Goal: Task Accomplishment & Management: Use online tool/utility

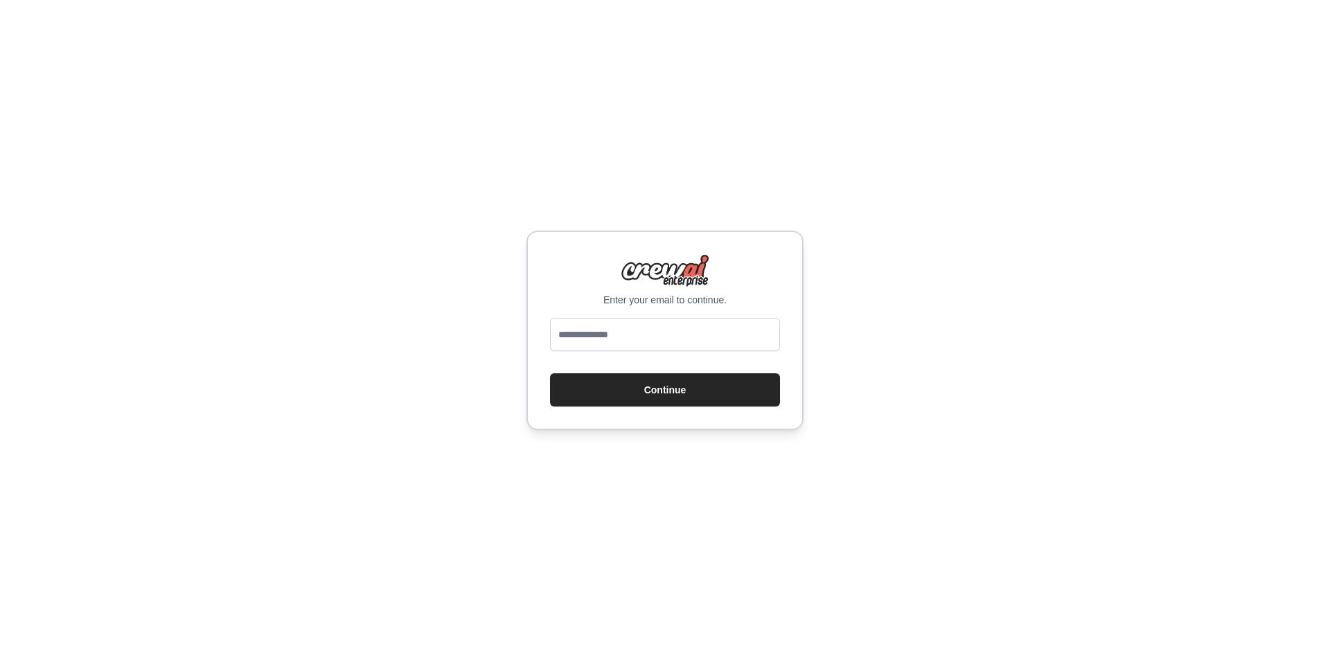
type input "**********"
click at [628, 406] on button "Continue" at bounding box center [665, 389] width 230 height 33
click at [630, 396] on button "Continue" at bounding box center [665, 389] width 230 height 33
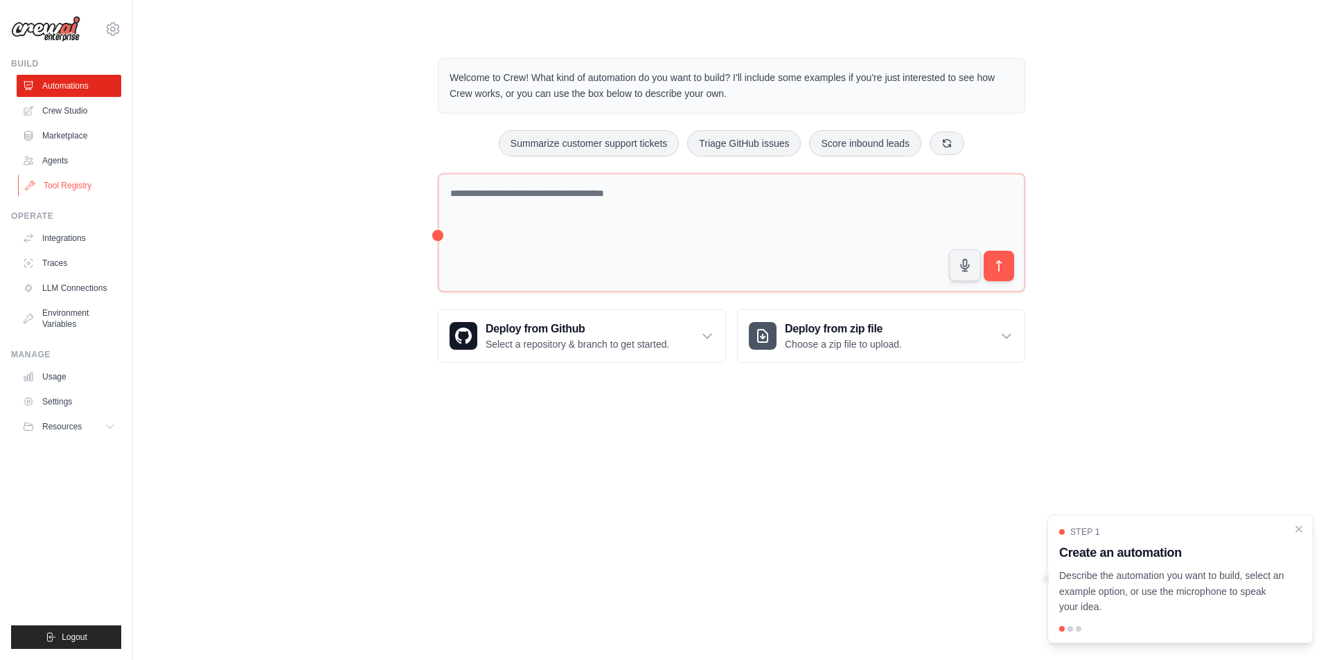
click at [63, 190] on link "Tool Registry" at bounding box center [70, 186] width 105 height 22
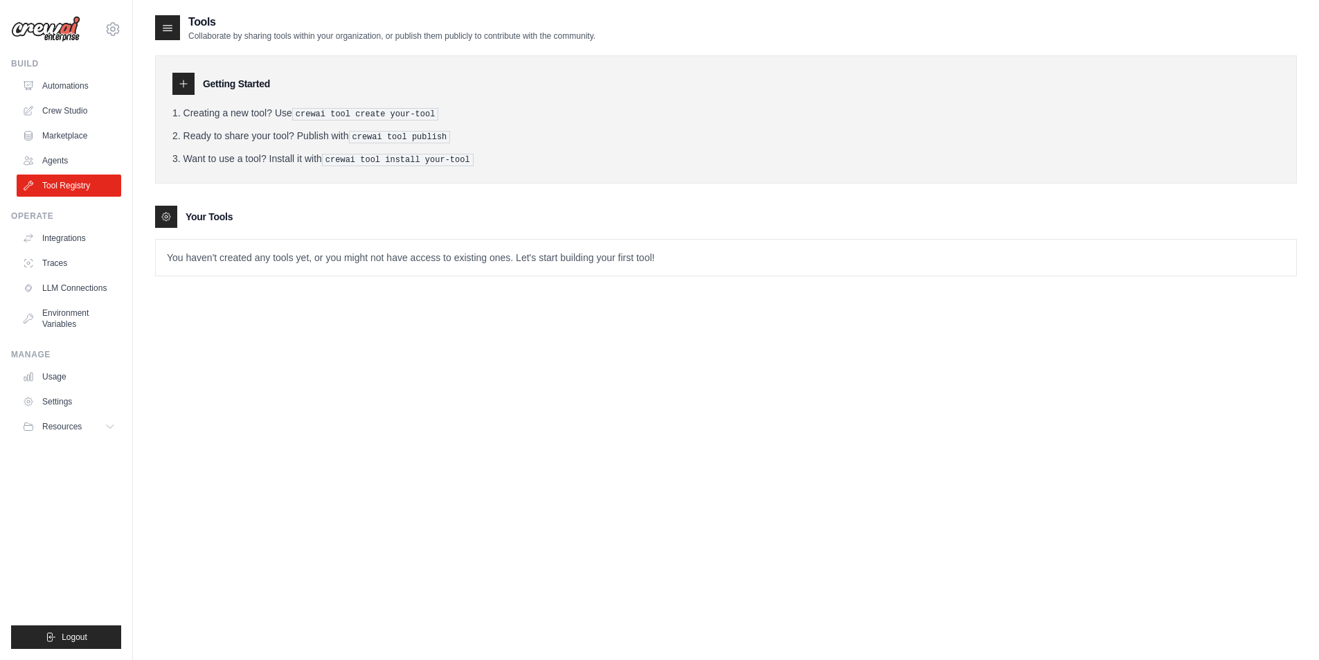
click at [208, 251] on p "You haven't created any tools yet, or you might not have access to existing one…" at bounding box center [726, 258] width 1141 height 36
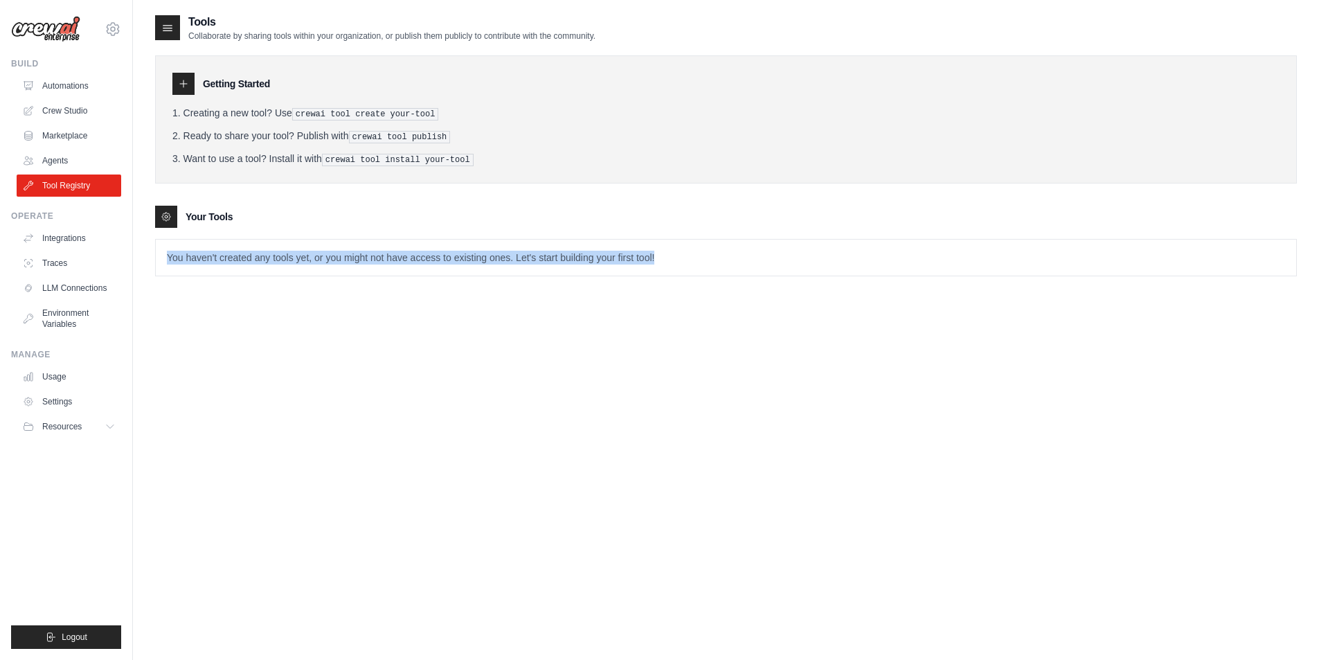
click at [208, 251] on p "You haven't created any tools yet, or you might not have access to existing one…" at bounding box center [726, 258] width 1141 height 36
click at [371, 265] on p "You haven't created any tools yet, or you might not have access to existing one…" at bounding box center [726, 258] width 1141 height 36
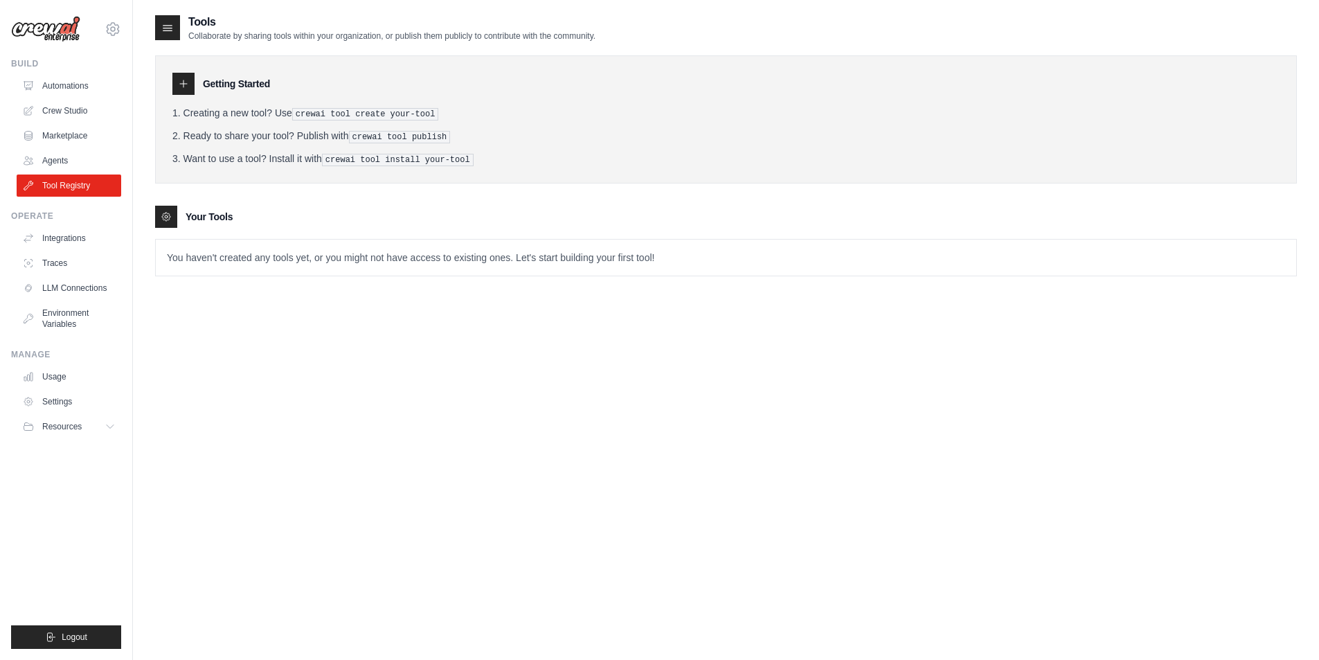
click at [382, 109] on pre "crewai tool create your-tool" at bounding box center [365, 114] width 147 height 12
click at [382, 112] on pre "crewai tool create your-tool" at bounding box center [365, 114] width 147 height 12
click at [362, 203] on div "Getting Started Creating a new tool? Use crewai tool create your-tool Ready to …" at bounding box center [726, 159] width 1142 height 235
click at [182, 83] on icon at bounding box center [183, 83] width 11 height 11
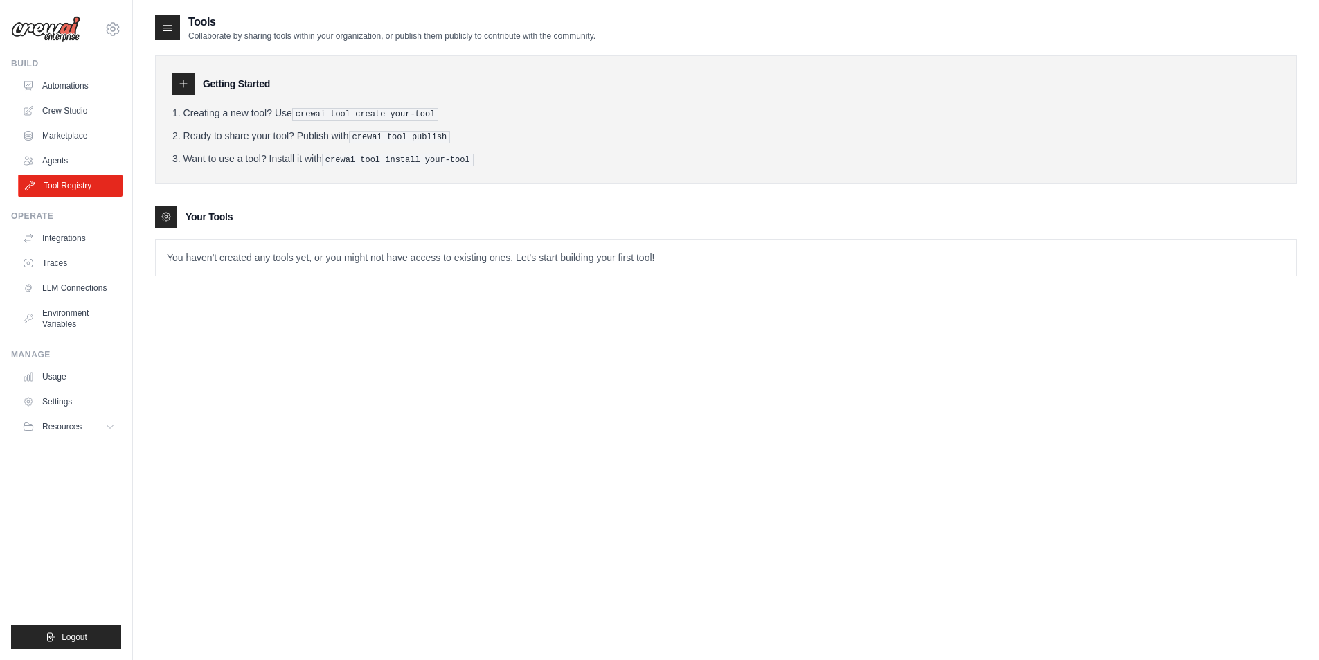
click at [71, 177] on link "Tool Registry" at bounding box center [70, 186] width 105 height 22
click at [174, 211] on div at bounding box center [166, 217] width 22 height 22
click at [272, 247] on p "You haven't created any tools yet, or you might not have access to existing one…" at bounding box center [726, 258] width 1141 height 36
click at [300, 256] on p "You haven't created any tools yet, or you might not have access to existing one…" at bounding box center [726, 258] width 1141 height 36
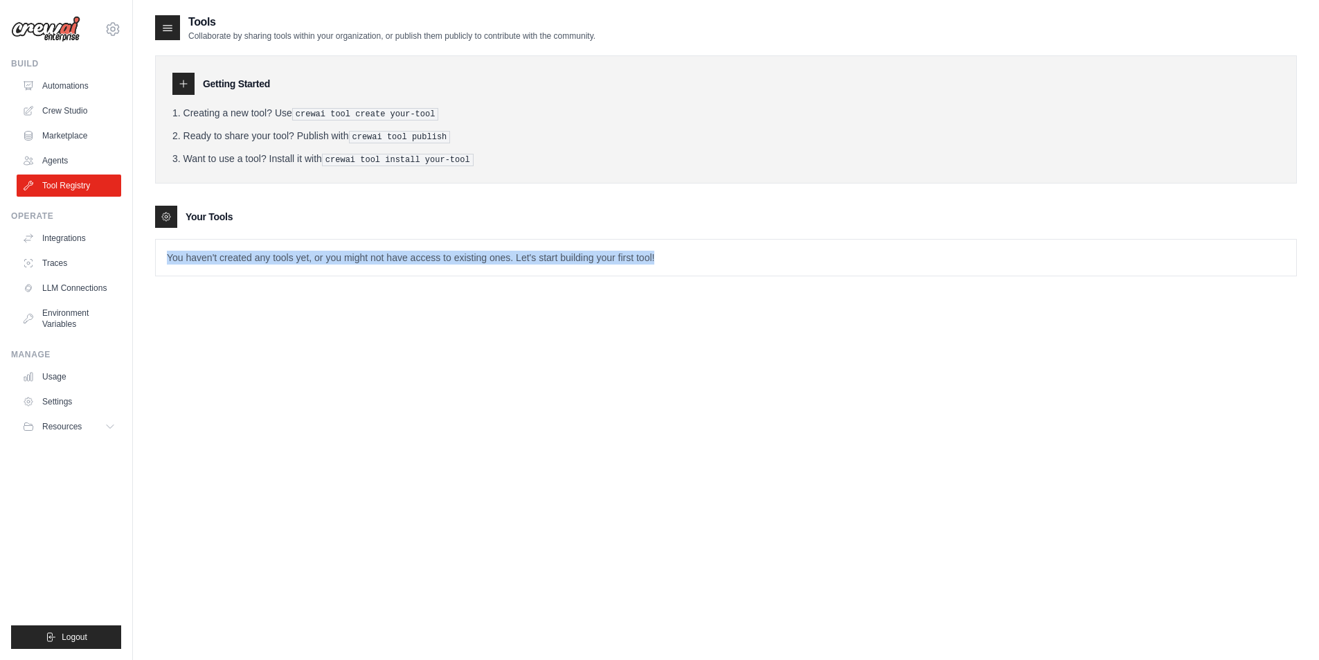
click at [300, 256] on p "You haven't created any tools yet, or you might not have access to existing one…" at bounding box center [726, 258] width 1141 height 36
click at [599, 333] on div "Tools Collaborate by sharing tools within your organization, or publish them pu…" at bounding box center [726, 344] width 1142 height 660
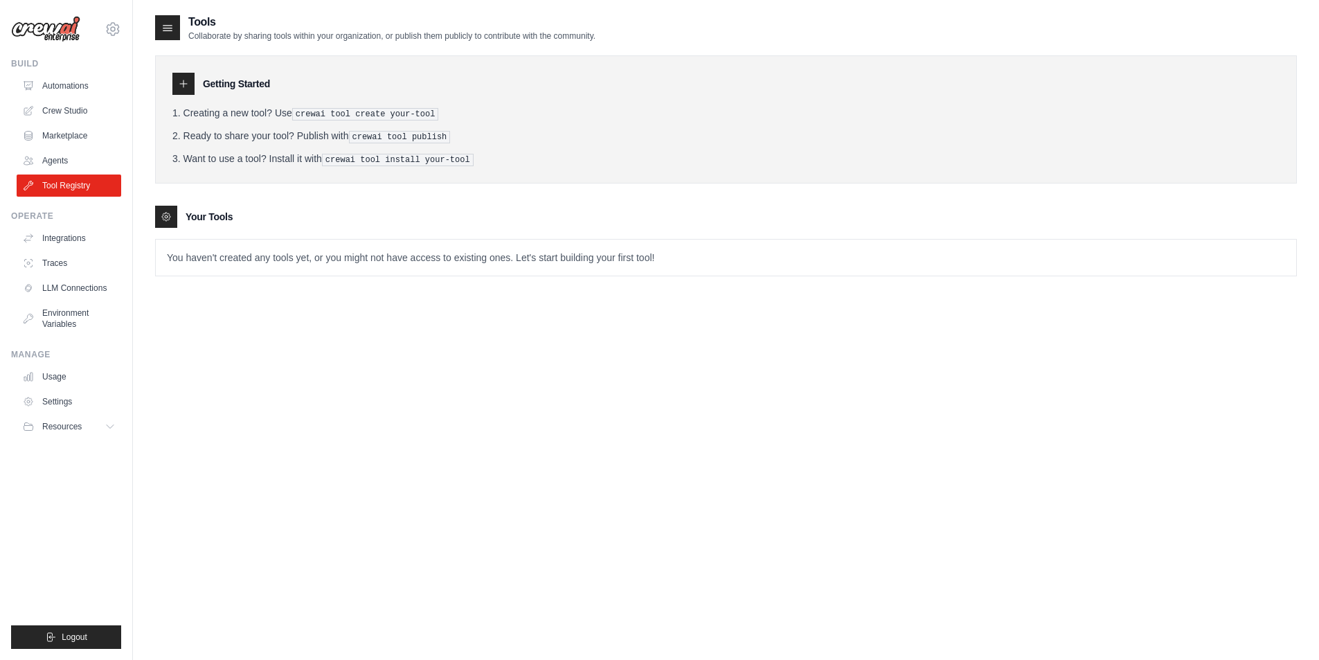
click at [207, 206] on div "Your Tools" at bounding box center [726, 217] width 1142 height 22
click at [228, 463] on div "Tools Collaborate by sharing tools within your organization, or publish them pu…" at bounding box center [726, 344] width 1142 height 660
click at [181, 87] on icon at bounding box center [183, 83] width 11 height 11
click at [416, 136] on pre "crewai tool publish" at bounding box center [400, 137] width 102 height 12
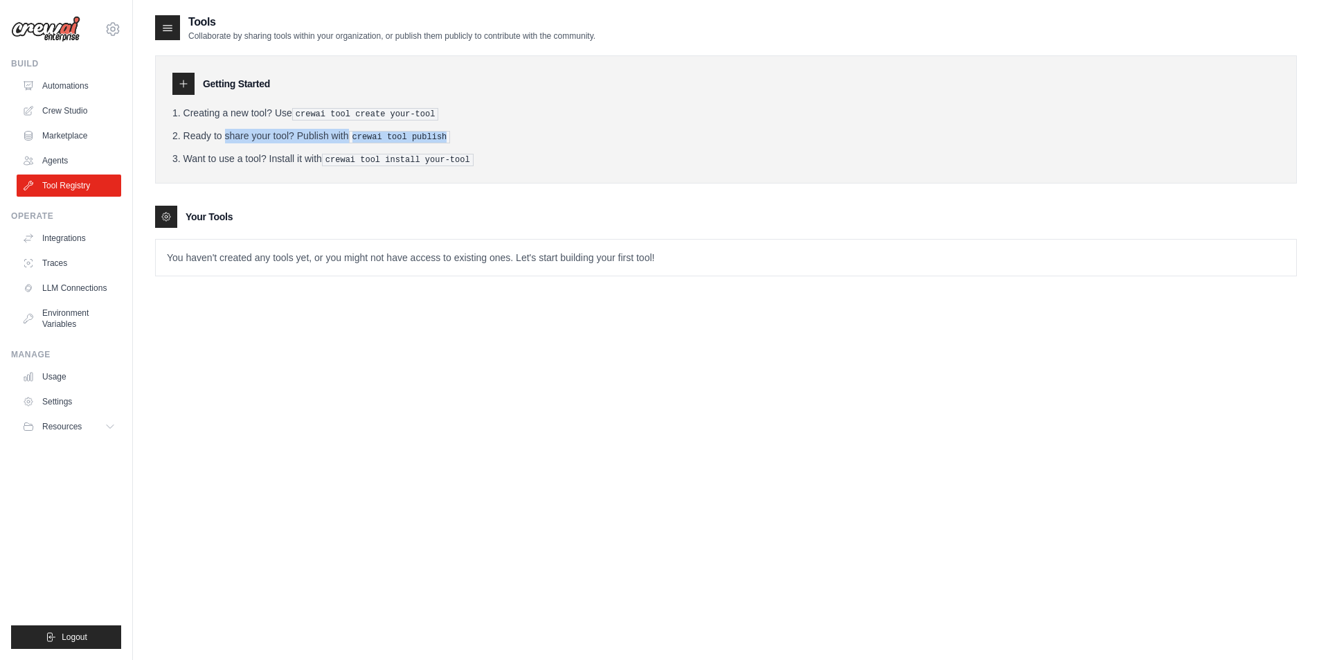
click at [416, 136] on pre "crewai tool publish" at bounding box center [400, 137] width 102 height 12
click at [393, 159] on pre "crewai tool install your-tool" at bounding box center [398, 160] width 152 height 12
click at [135, 85] on div "Tools Collaborate by sharing tools within your organization, or publish them pu…" at bounding box center [726, 344] width 1186 height 660
click at [111, 89] on link "Automations" at bounding box center [70, 86] width 105 height 22
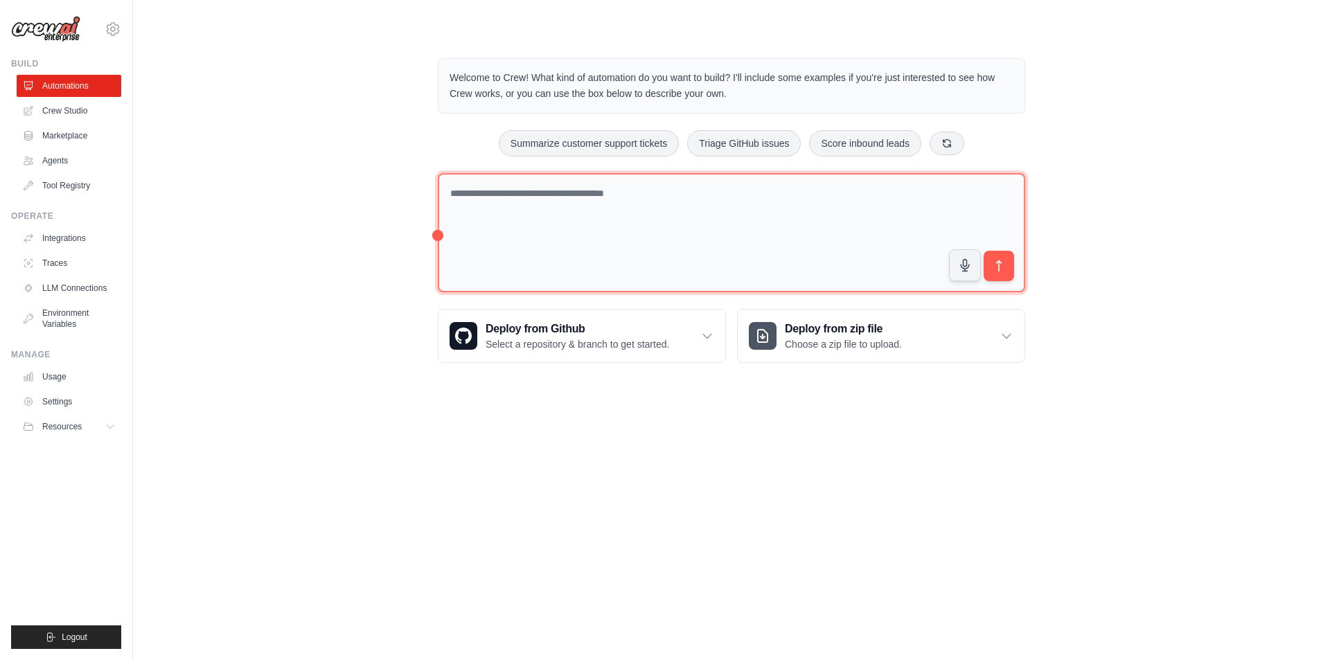
click at [486, 209] on textarea at bounding box center [731, 233] width 587 height 120
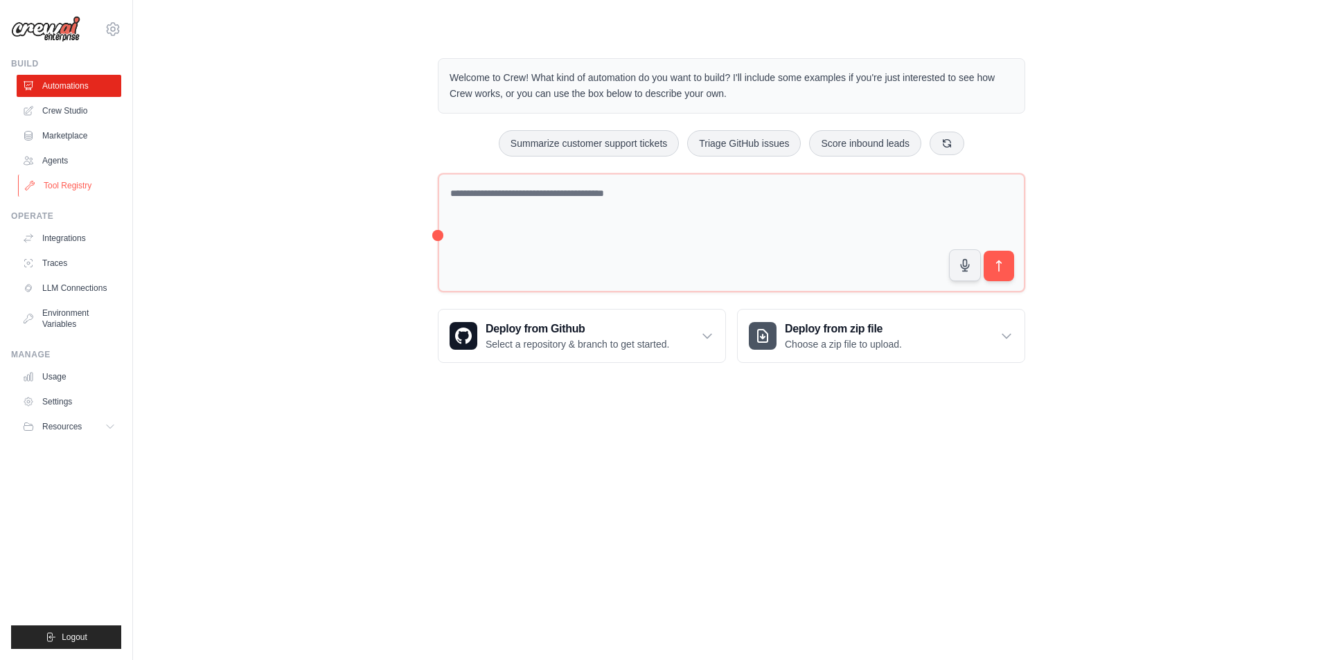
click at [66, 181] on link "Tool Registry" at bounding box center [70, 186] width 105 height 22
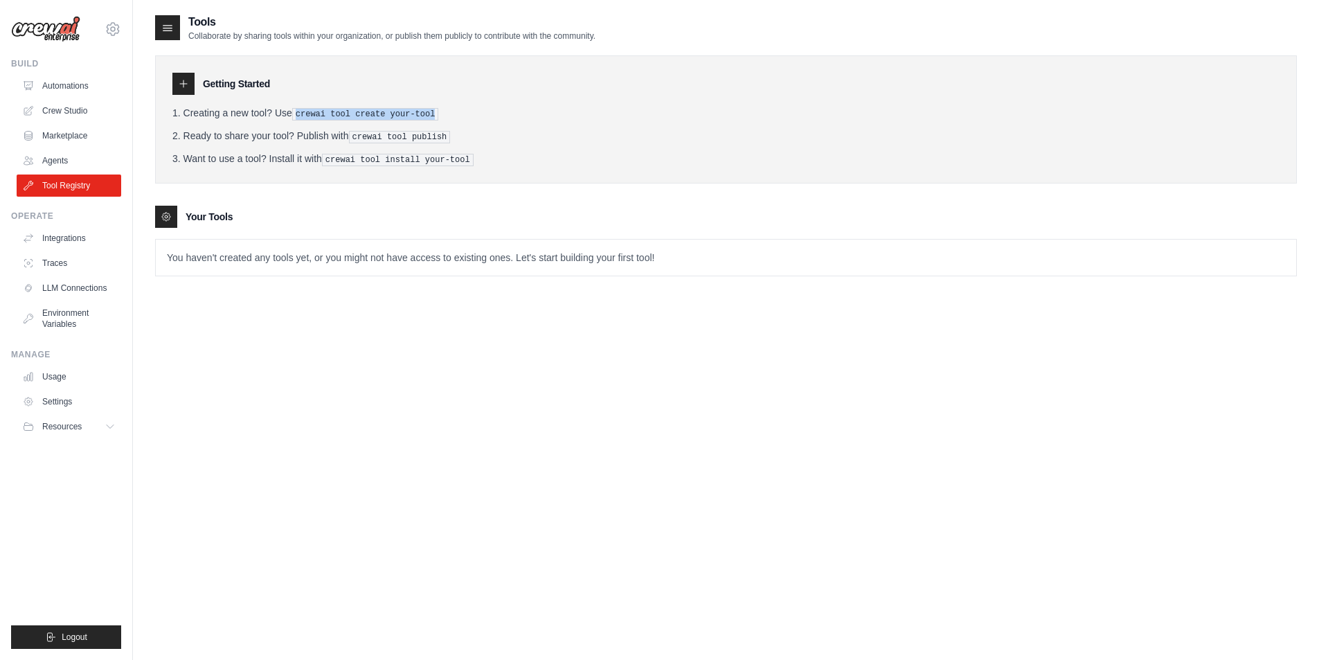
drag, startPoint x: 304, startPoint y: 114, endPoint x: 434, endPoint y: 112, distance: 129.5
click at [434, 112] on pre "crewai tool create your-tool" at bounding box center [365, 114] width 147 height 12
copy pre "crewai tool create your-tool"
click at [87, 94] on link "Automations" at bounding box center [70, 86] width 105 height 22
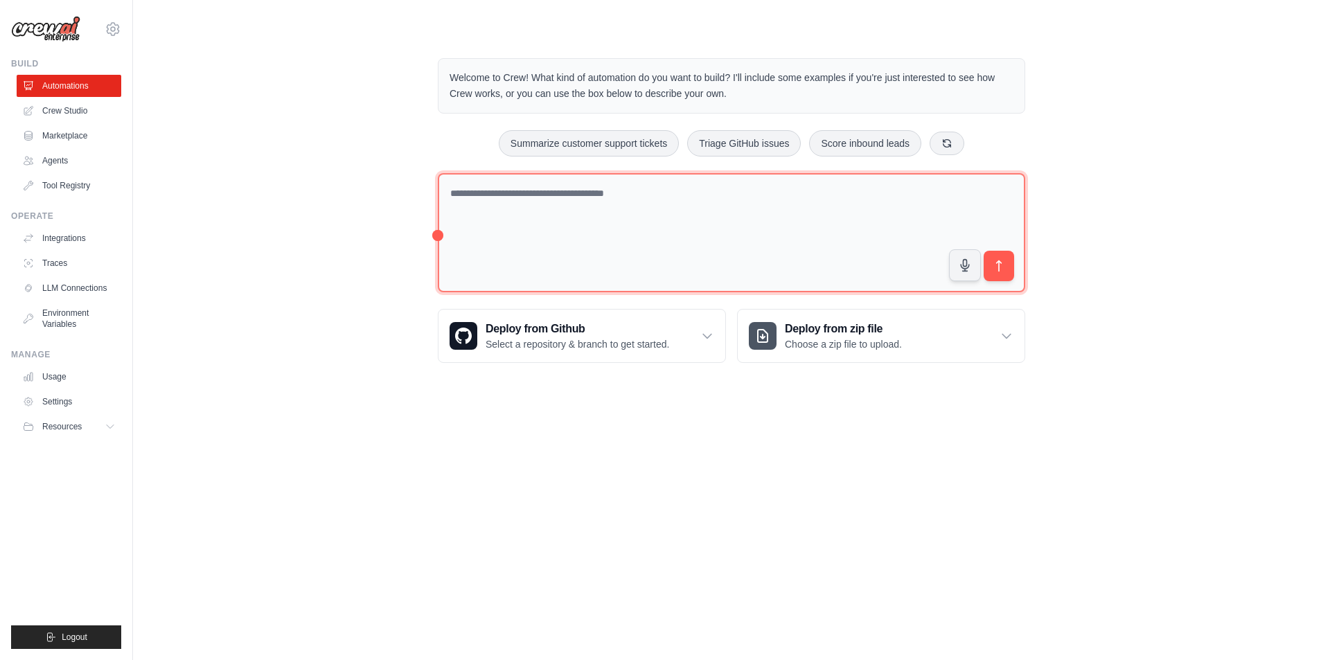
click at [600, 198] on textarea at bounding box center [731, 233] width 587 height 120
paste textarea "**********"
type textarea "**********"
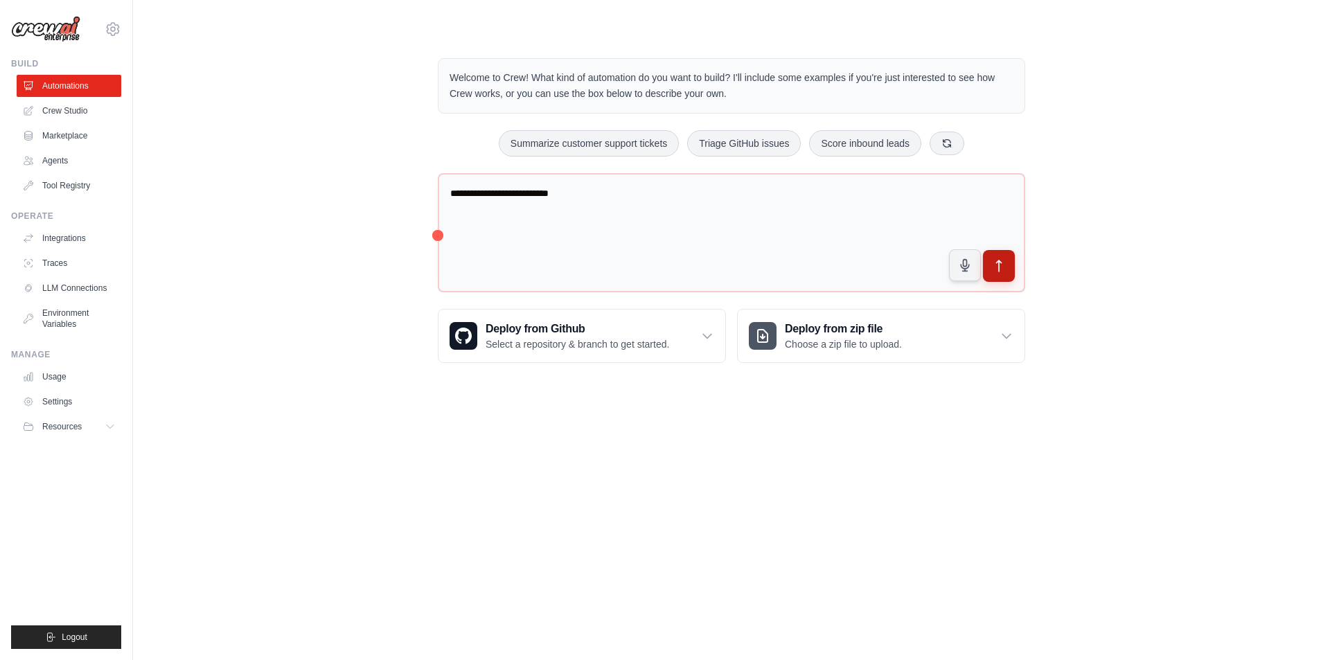
click at [999, 265] on icon "submit" at bounding box center [999, 266] width 15 height 15
click at [48, 109] on link "Crew Studio" at bounding box center [70, 111] width 105 height 22
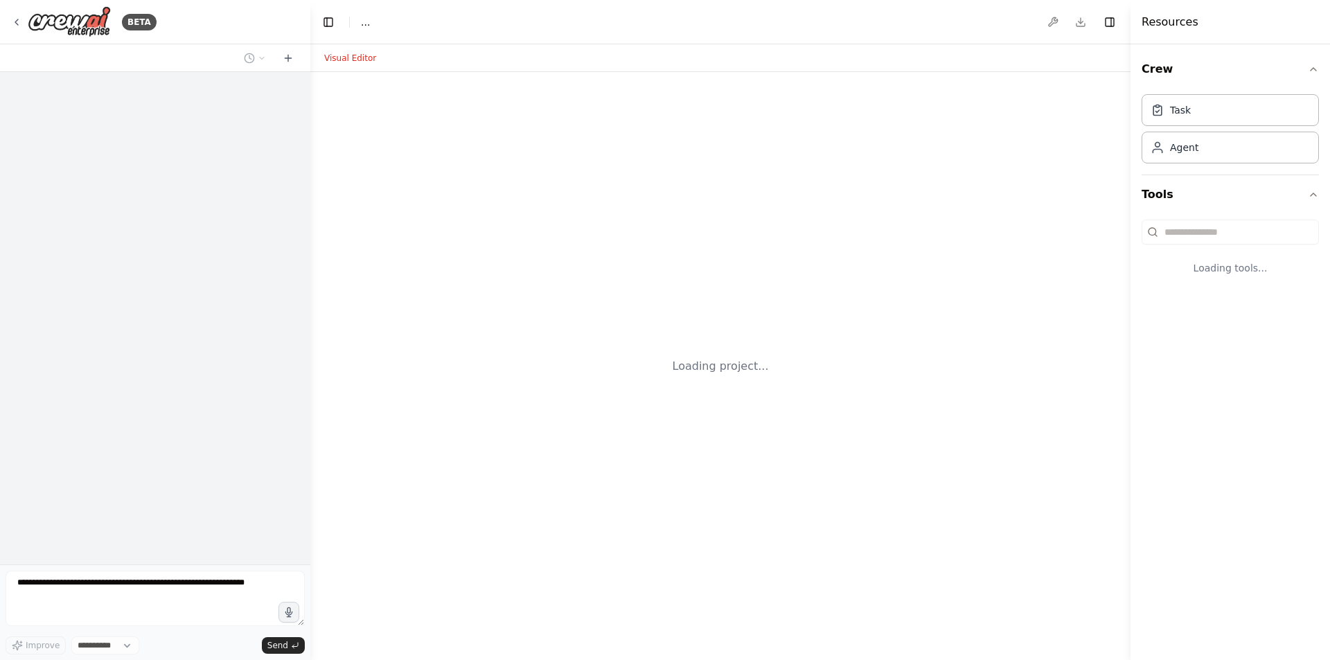
select select "****"
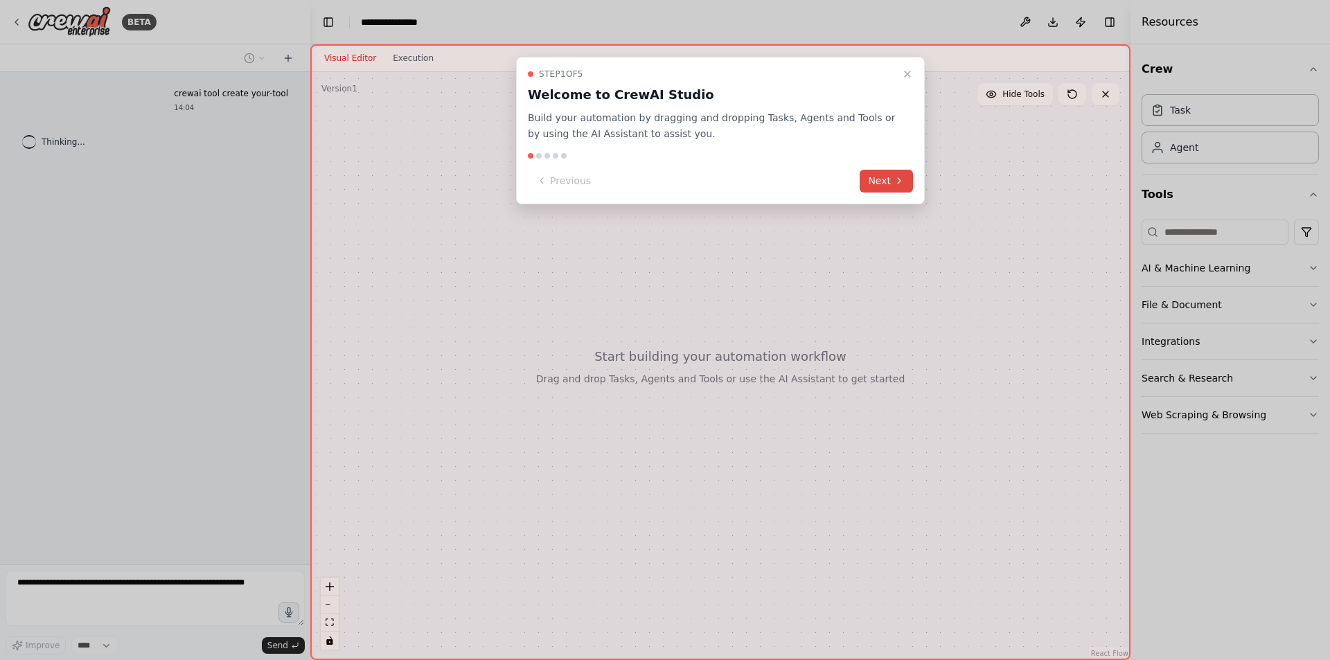
click at [898, 175] on button "Next" at bounding box center [886, 181] width 53 height 23
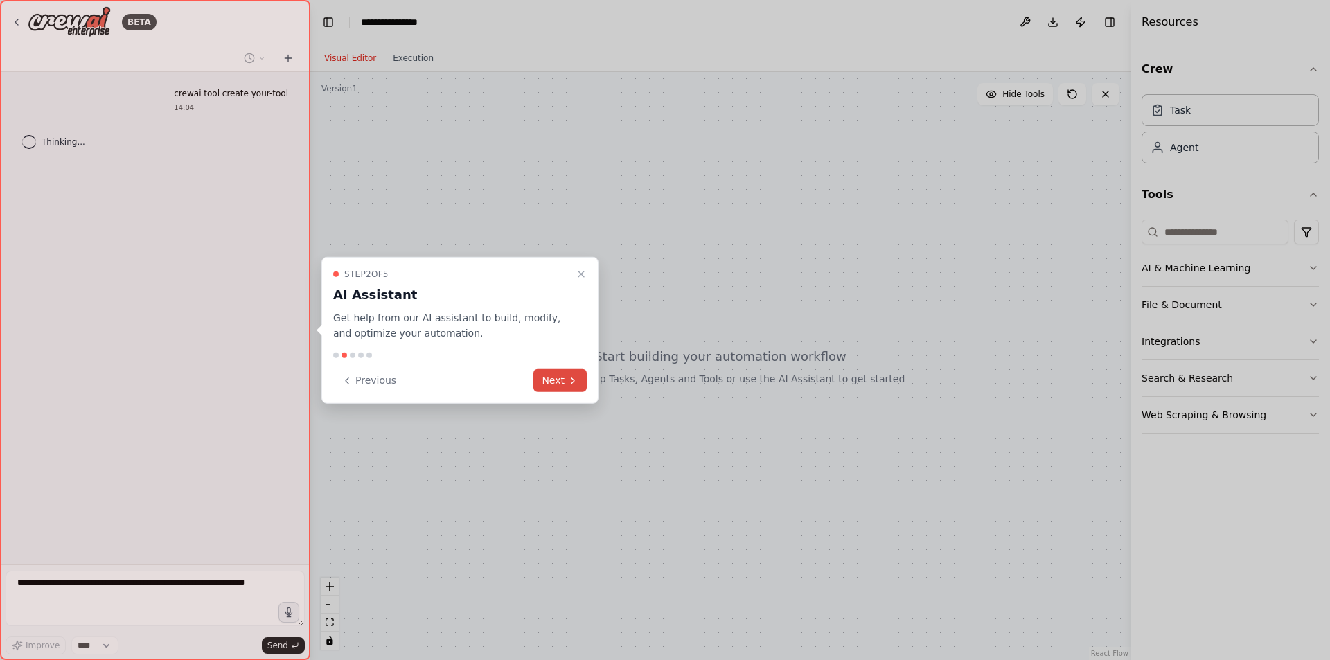
click at [562, 380] on button "Next" at bounding box center [559, 380] width 53 height 23
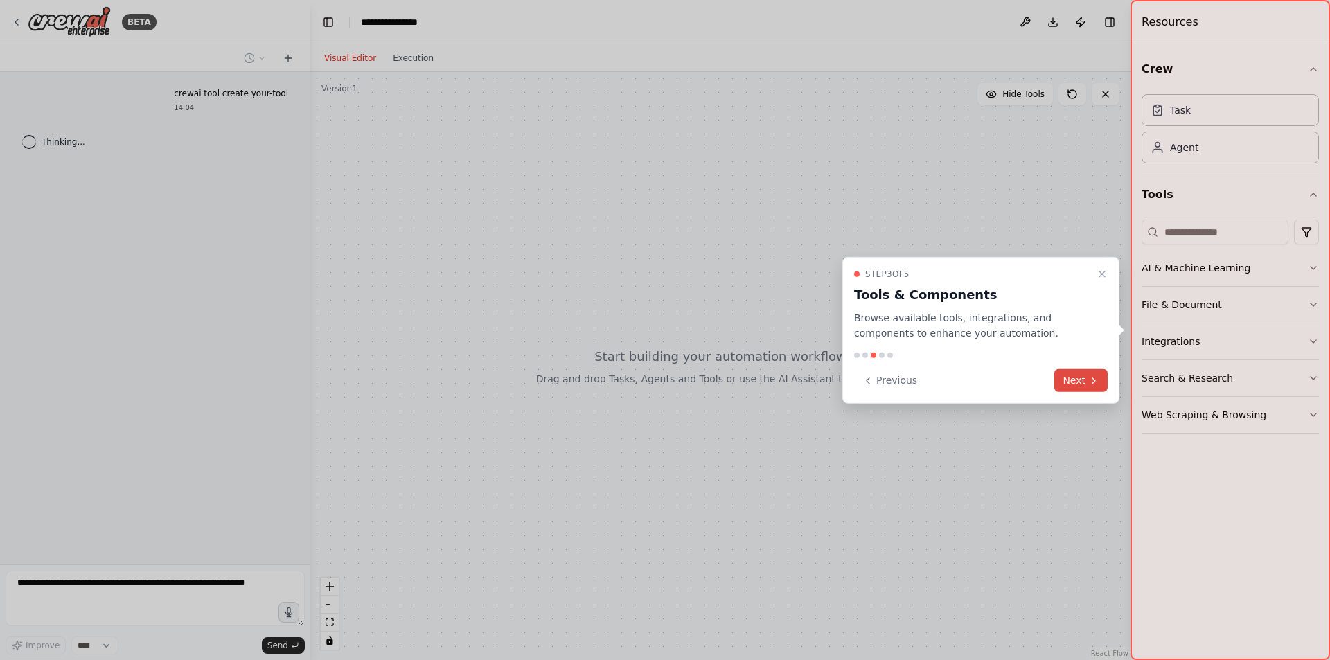
click at [1062, 384] on button "Next" at bounding box center [1080, 380] width 53 height 23
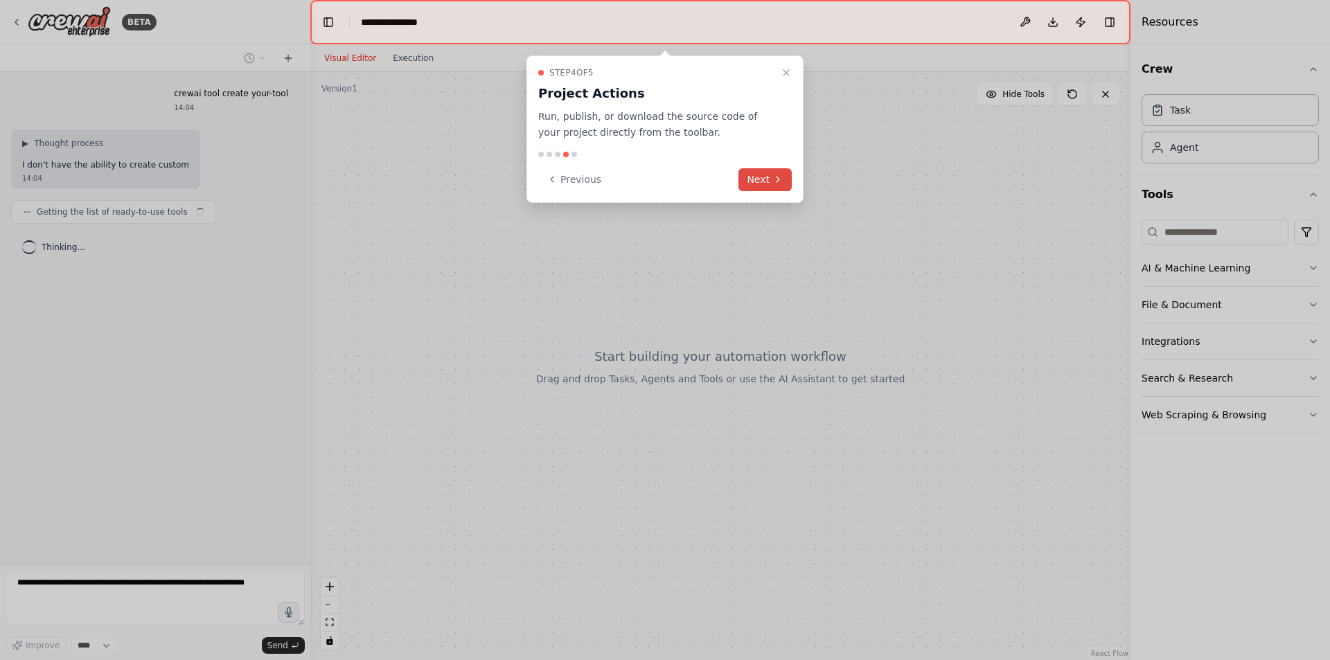
click at [774, 179] on icon at bounding box center [777, 179] width 11 height 11
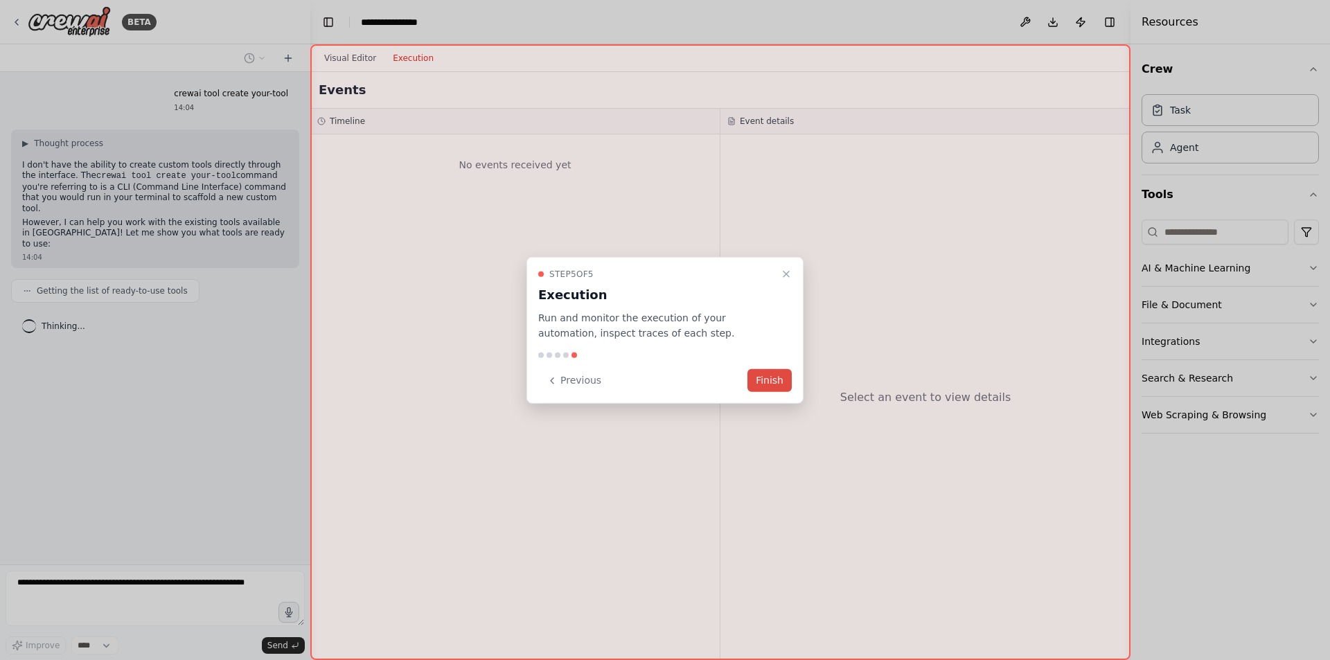
click at [775, 378] on button "Finish" at bounding box center [769, 380] width 44 height 23
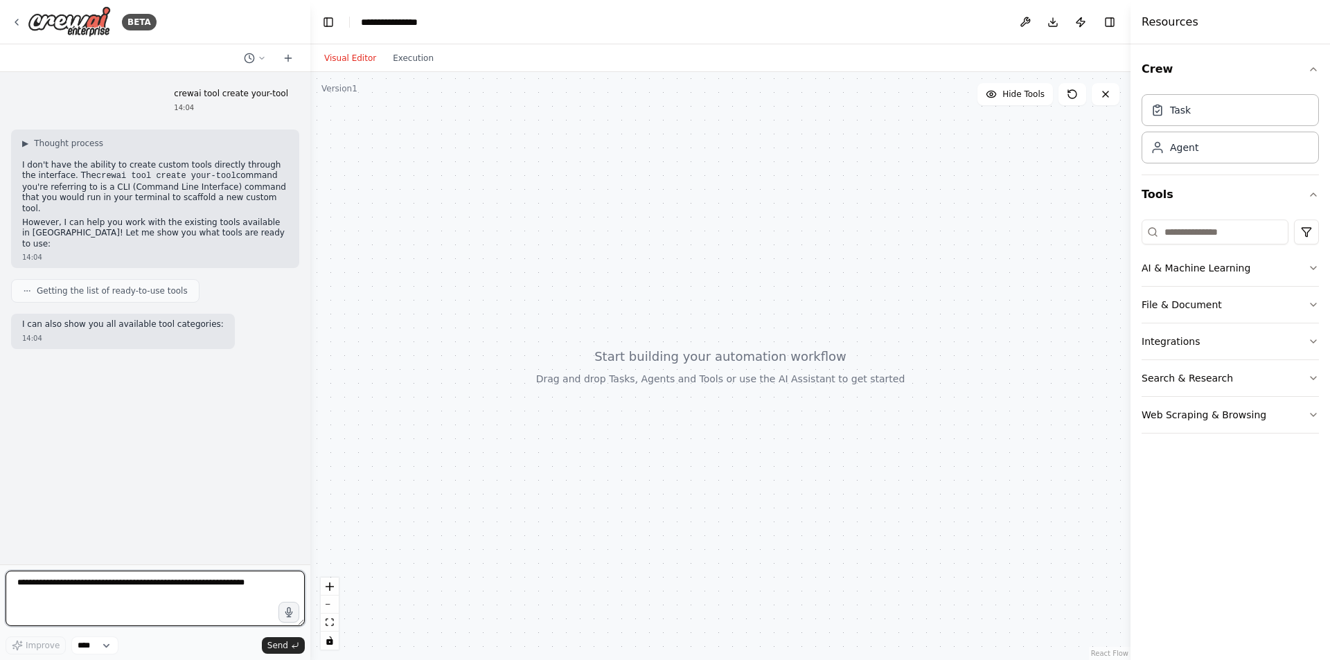
click at [127, 589] on textarea at bounding box center [155, 598] width 299 height 55
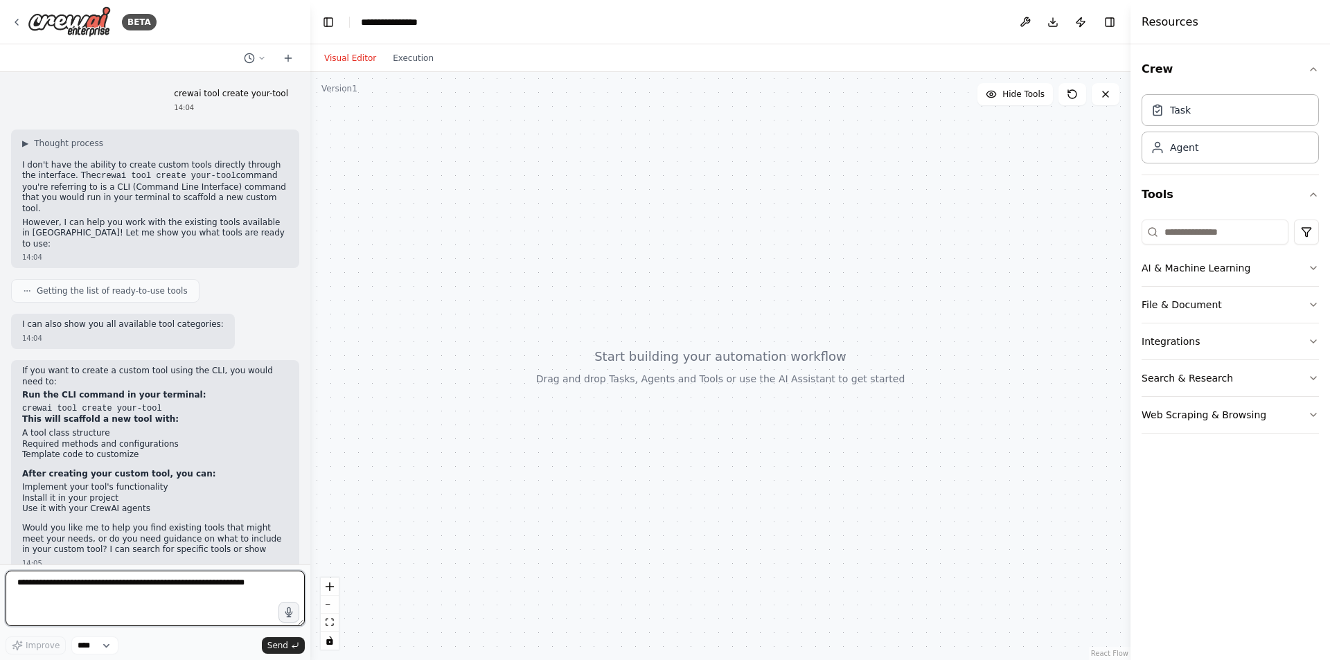
scroll to position [20, 0]
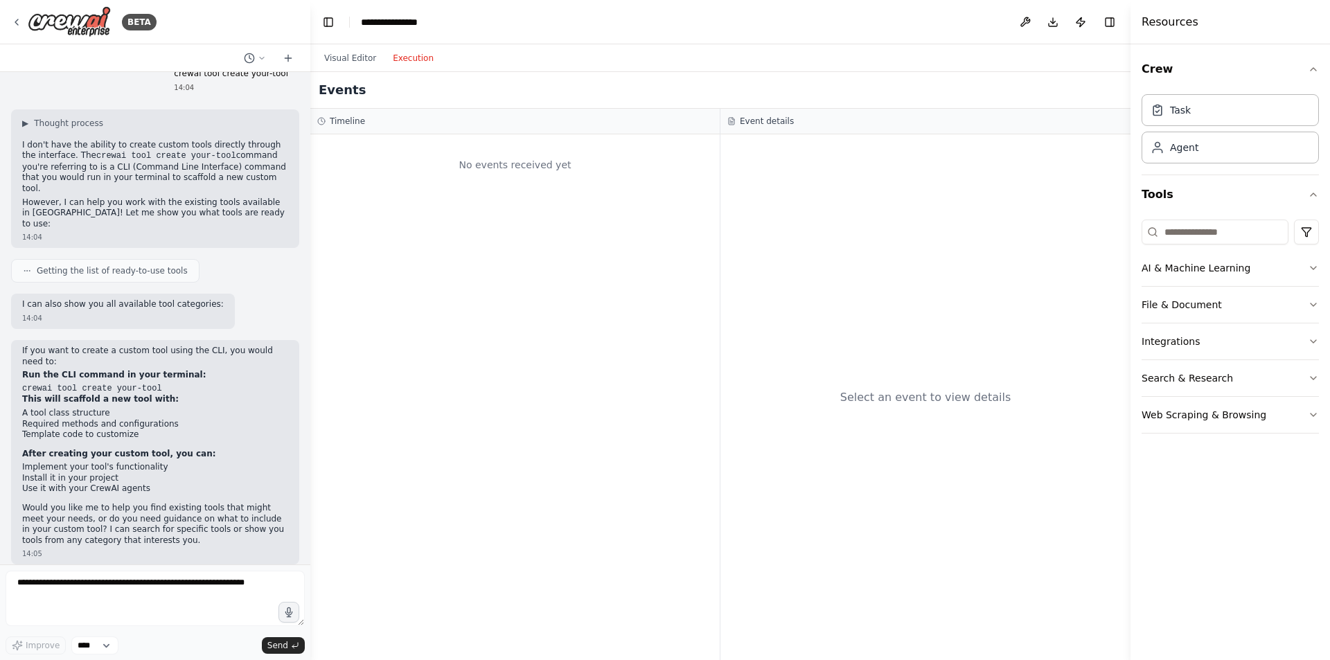
click at [398, 56] on button "Execution" at bounding box center [412, 58] width 57 height 17
click at [355, 56] on button "Visual Editor" at bounding box center [350, 58] width 69 height 17
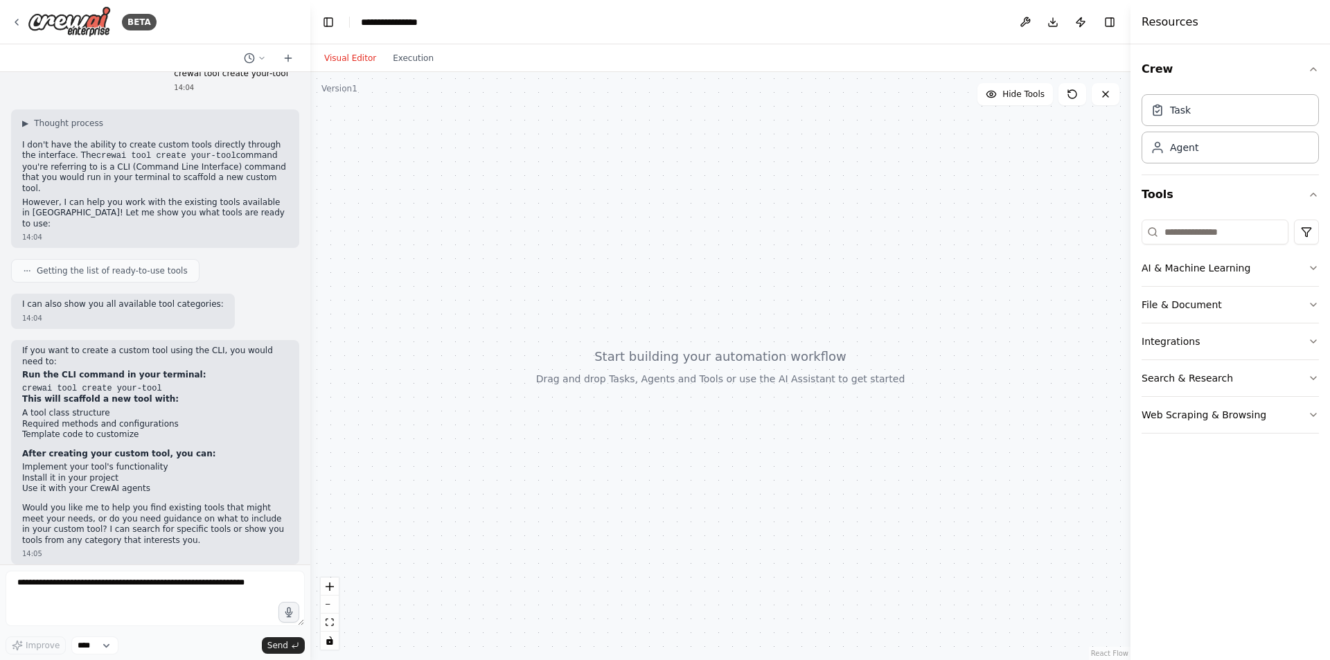
click at [362, 95] on div at bounding box center [720, 366] width 820 height 588
click at [998, 101] on button "Hide Tools" at bounding box center [1014, 94] width 75 height 22
click at [997, 98] on button "Show Tools" at bounding box center [1013, 94] width 79 height 22
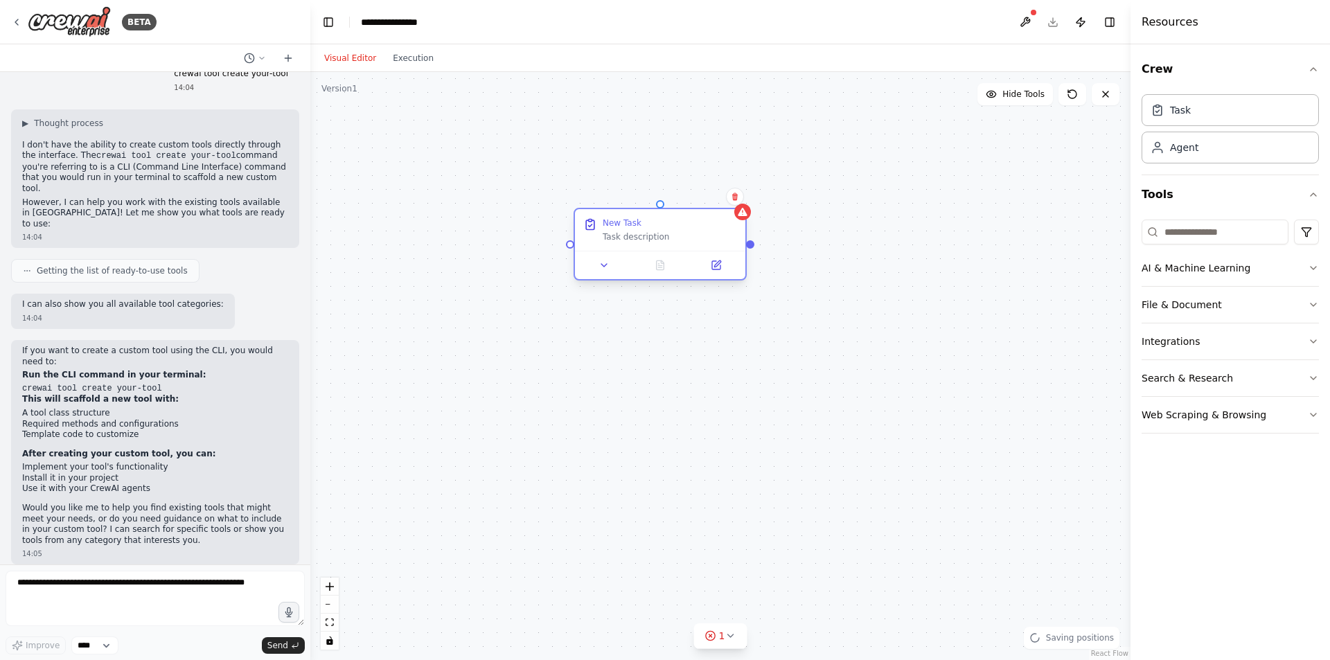
drag, startPoint x: 818, startPoint y: 182, endPoint x: 696, endPoint y: 223, distance: 128.6
click at [696, 223] on div "New Task" at bounding box center [670, 222] width 134 height 11
click at [1240, 229] on input at bounding box center [1214, 232] width 147 height 25
click at [15, 24] on icon at bounding box center [16, 22] width 11 height 11
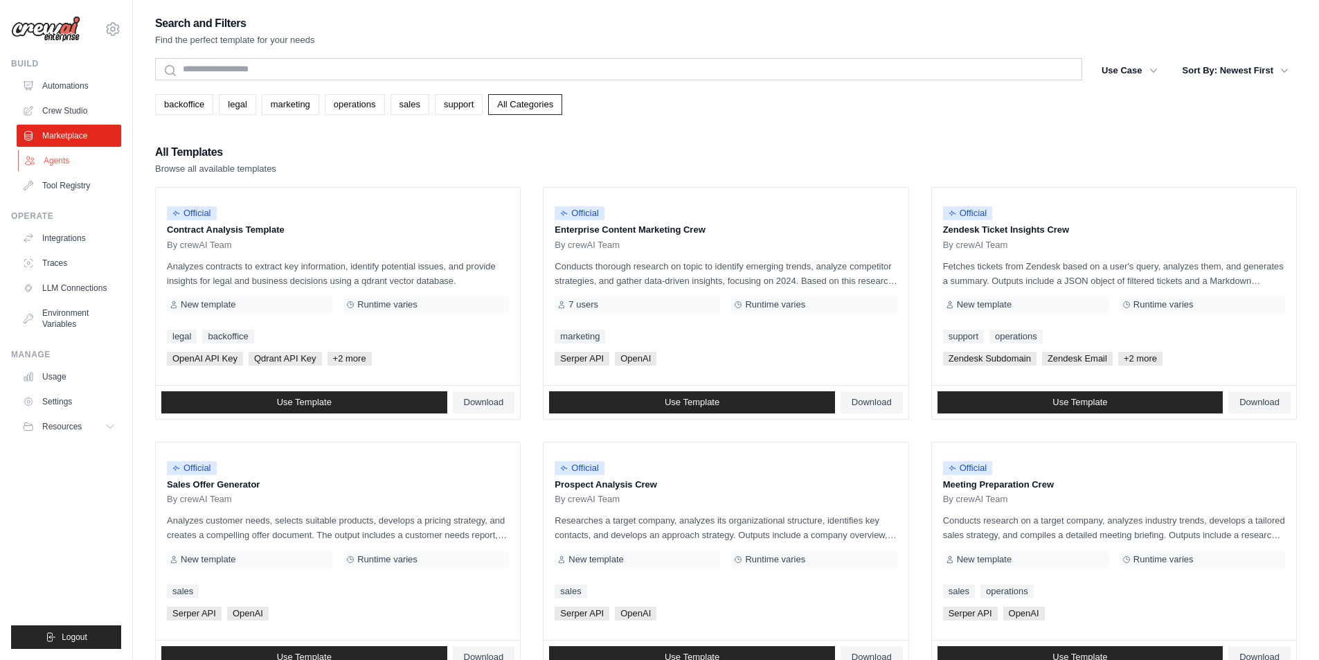
click at [45, 154] on link "Agents" at bounding box center [70, 161] width 105 height 22
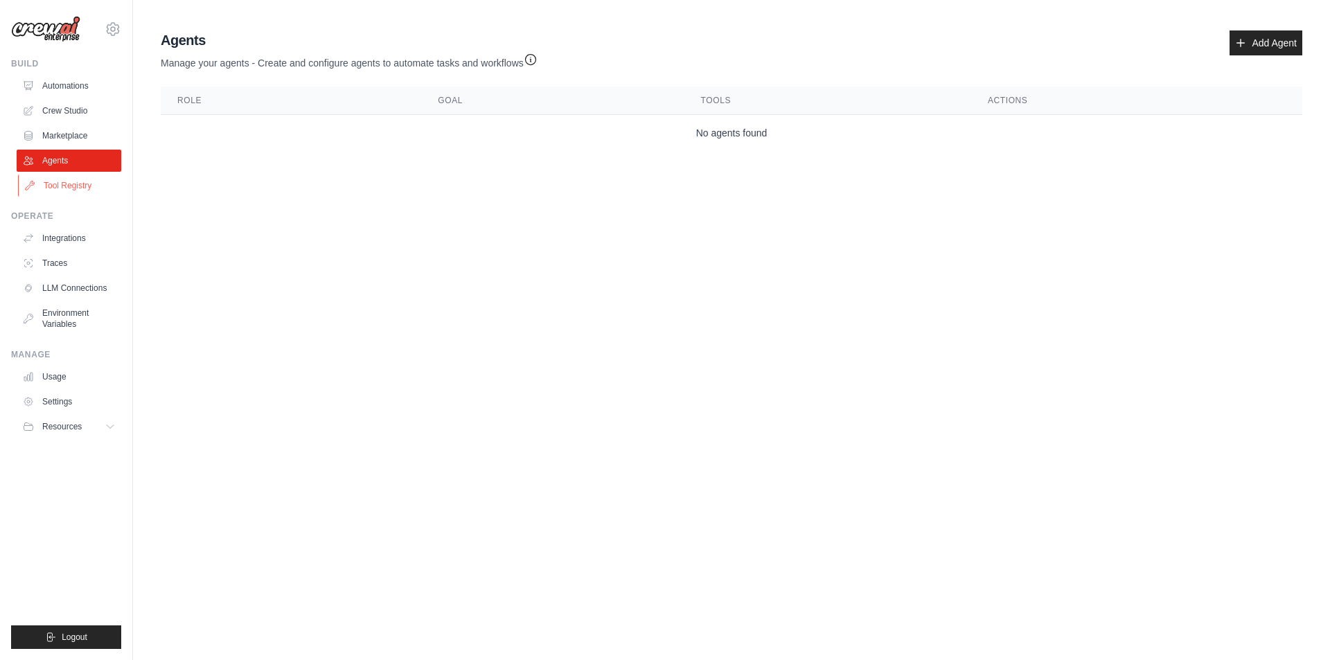
click at [61, 188] on link "Tool Registry" at bounding box center [70, 186] width 105 height 22
